Goal: Task Accomplishment & Management: Manage account settings

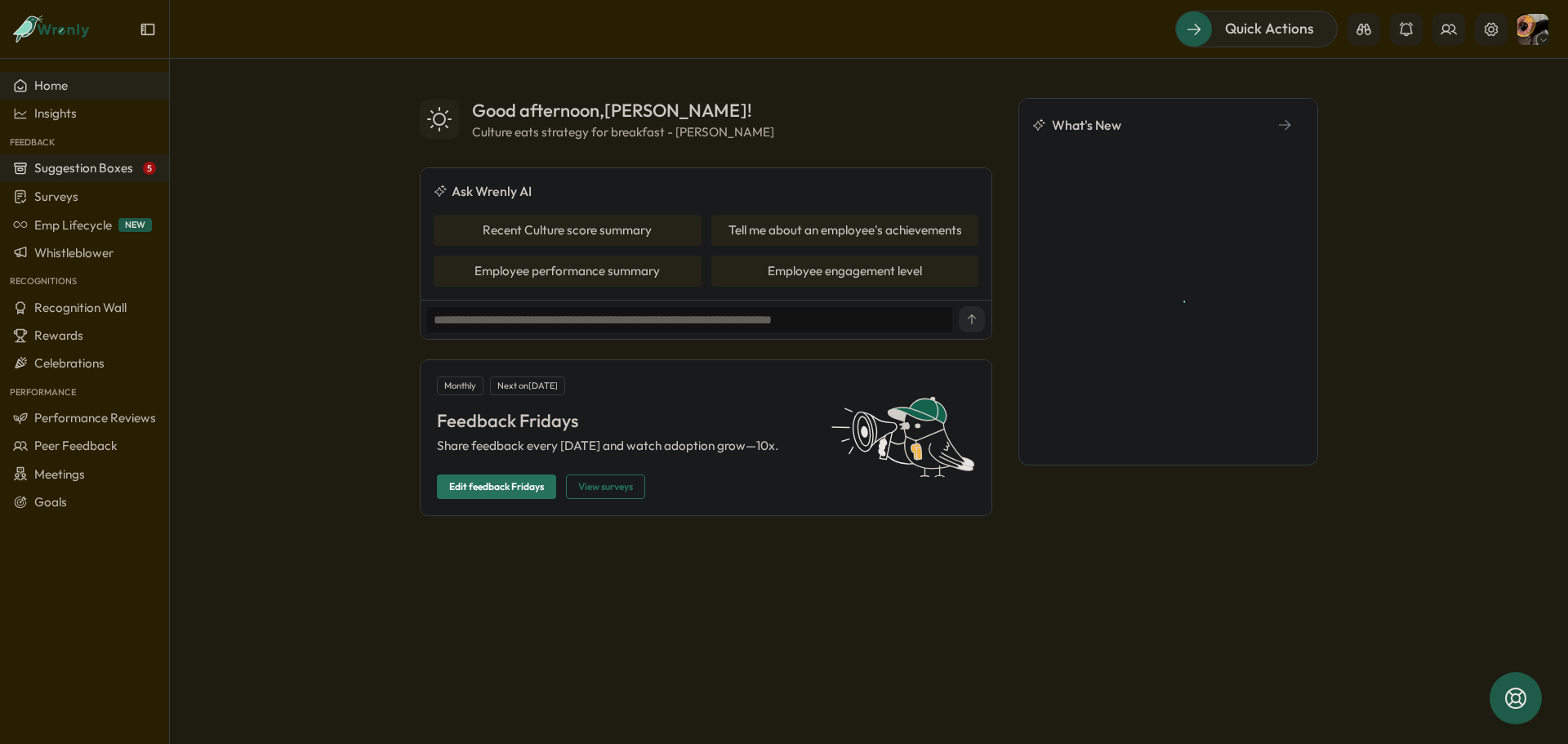
click at [66, 167] on span "Suggestion Boxes" at bounding box center [83, 168] width 99 height 16
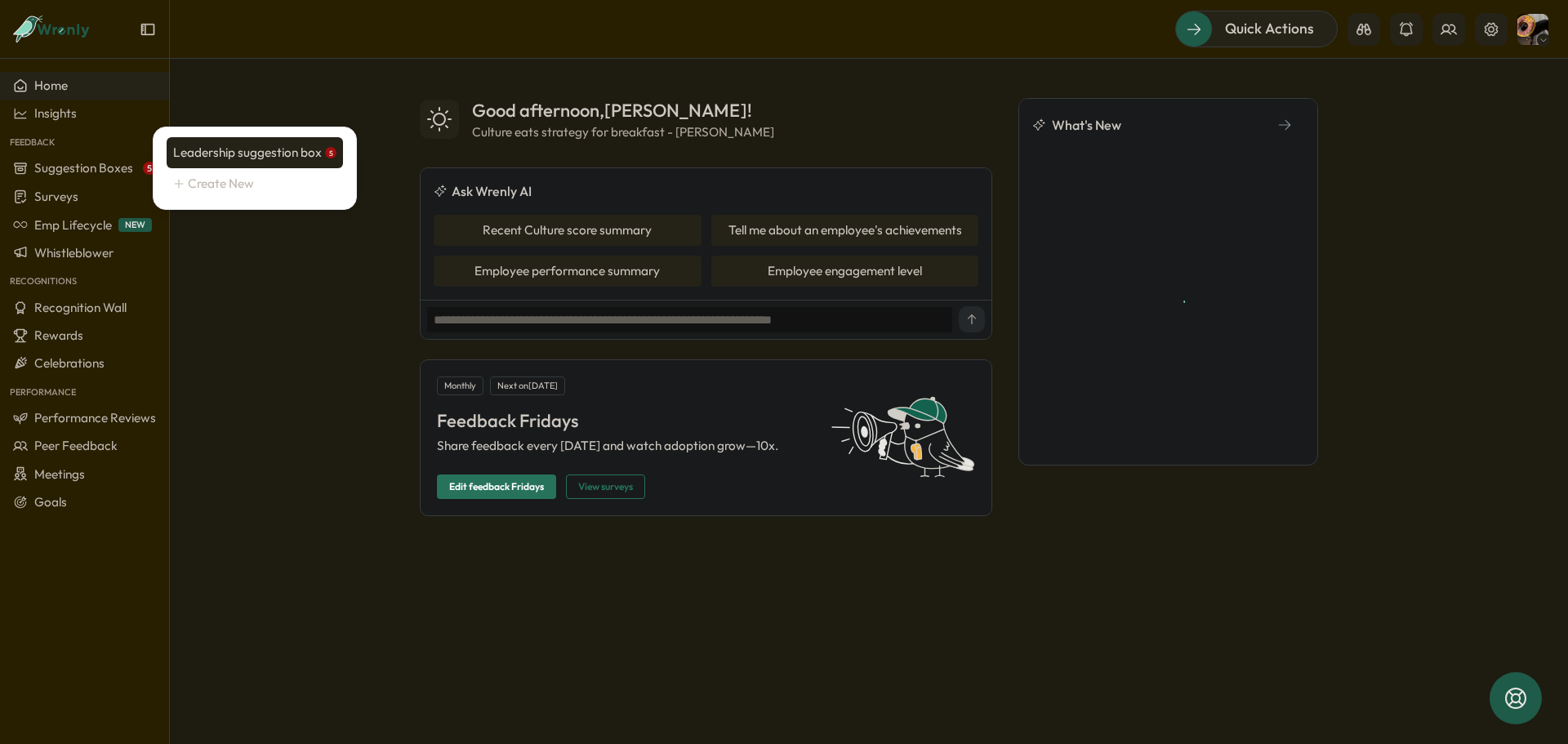
click at [214, 153] on div "Leadership suggestion box 5" at bounding box center [255, 153] width 164 height 18
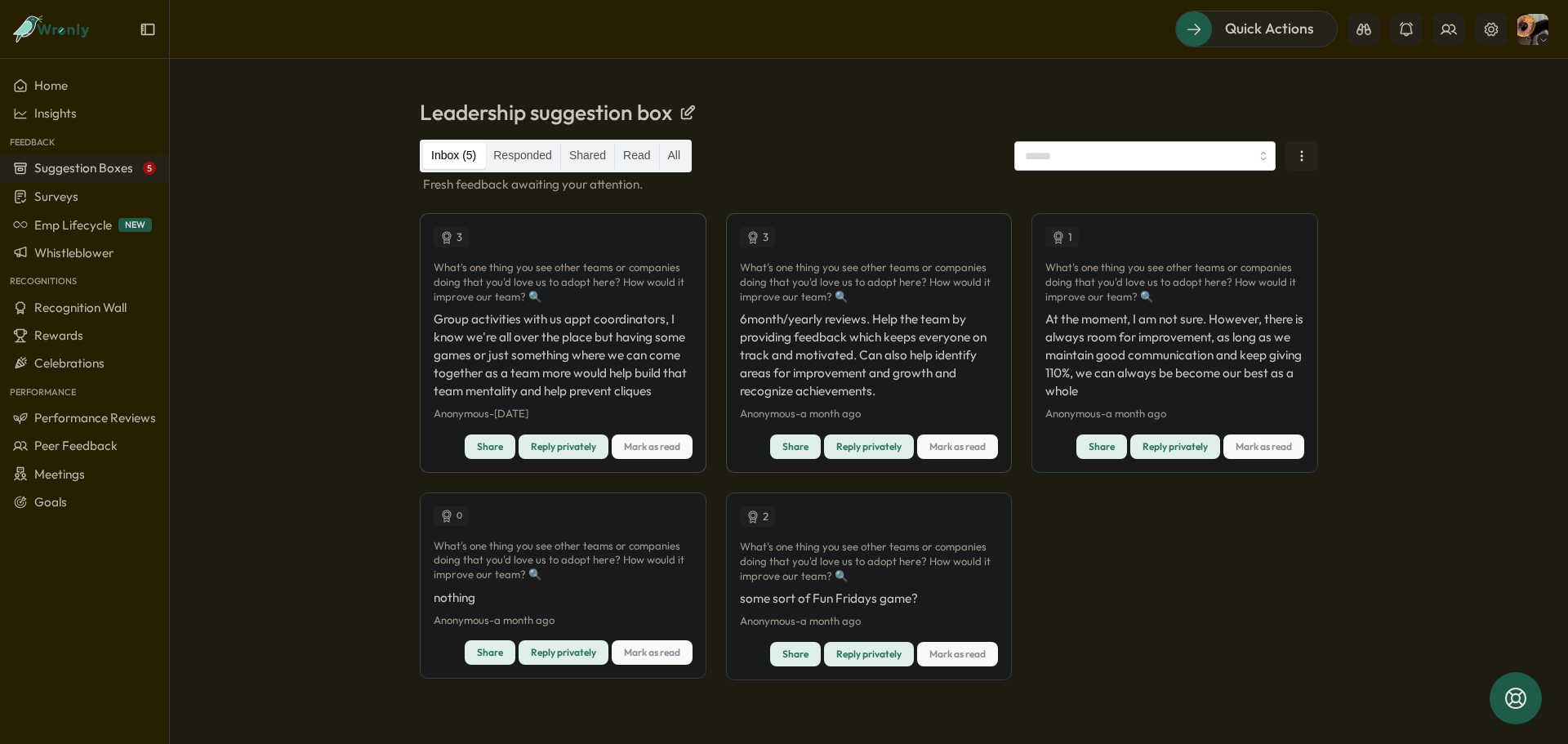
click at [1265, 448] on span "Mark as read" at bounding box center [1263, 446] width 56 height 23
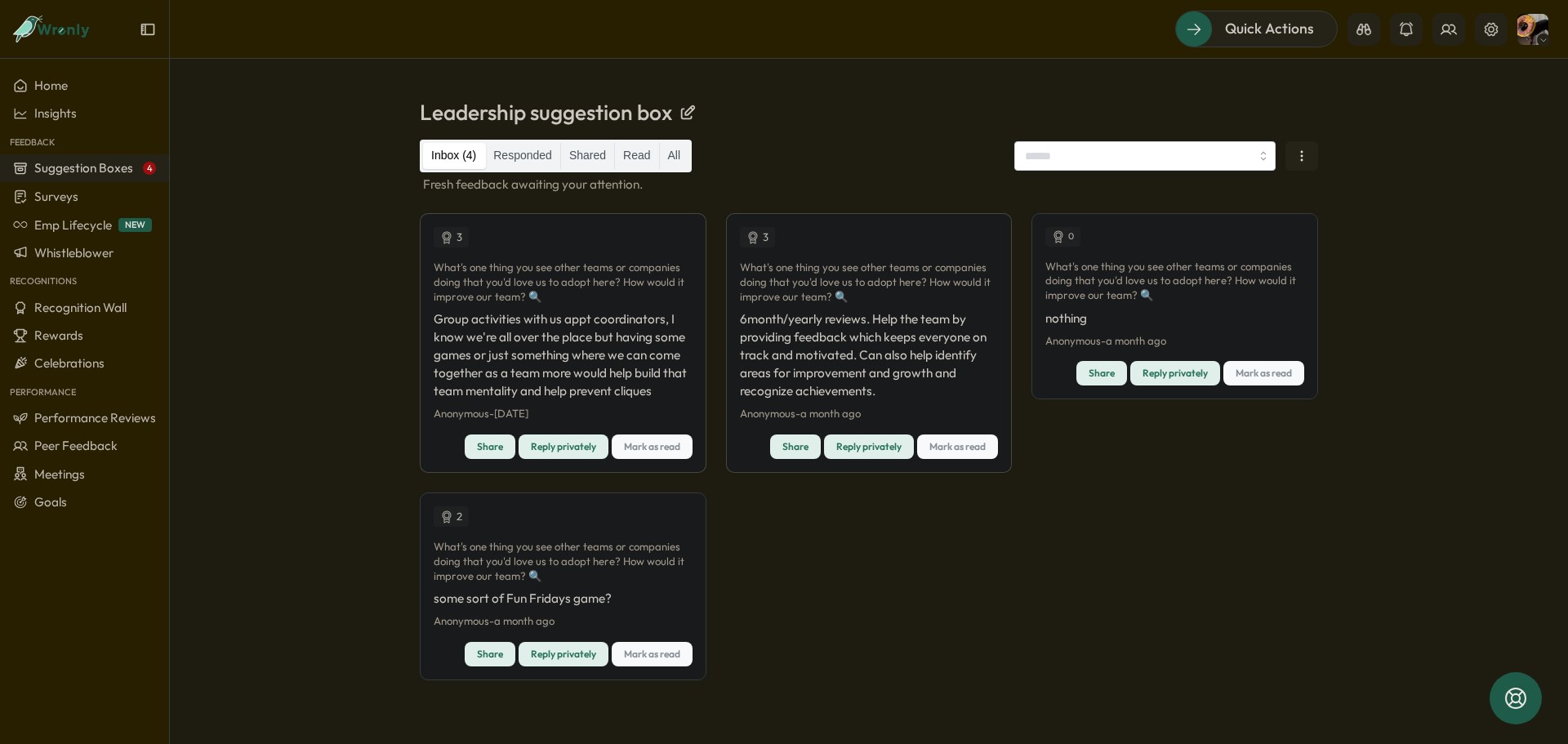
click at [1270, 370] on span "Mark as read" at bounding box center [1263, 372] width 56 height 23
